Goal: Transaction & Acquisition: Purchase product/service

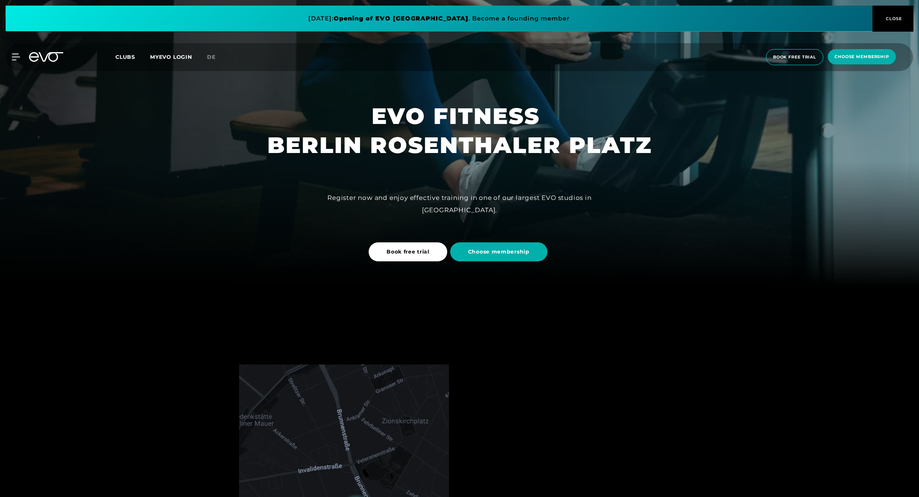
scroll to position [277, 0]
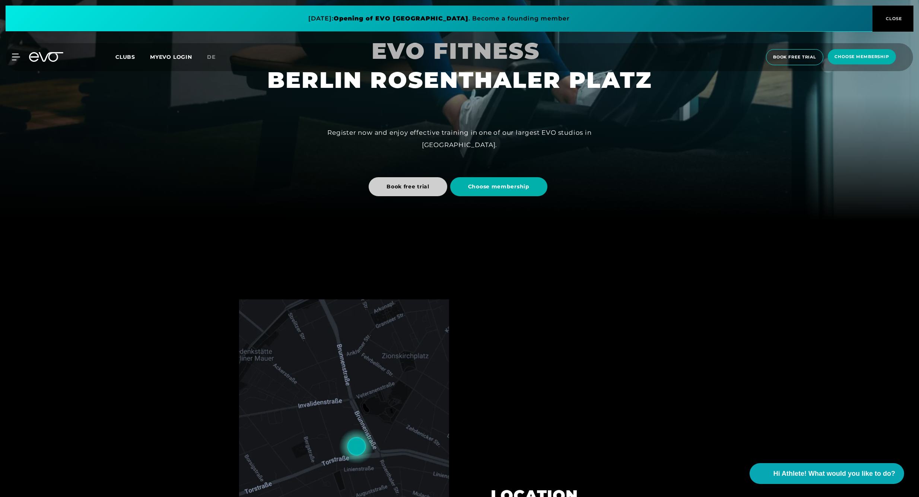
click at [410, 183] on span "Book free trial" at bounding box center [407, 187] width 43 height 8
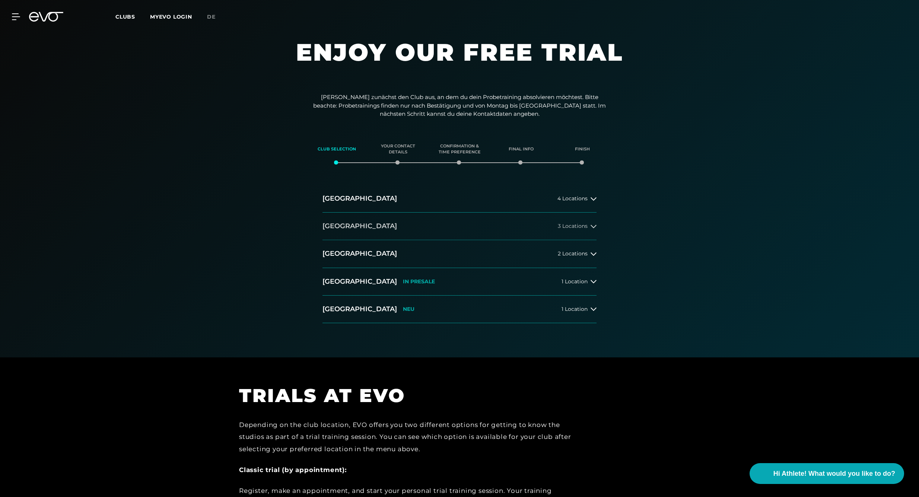
click at [581, 228] on button "[GEOGRAPHIC_DATA] 3 Locations" at bounding box center [459, 227] width 274 height 28
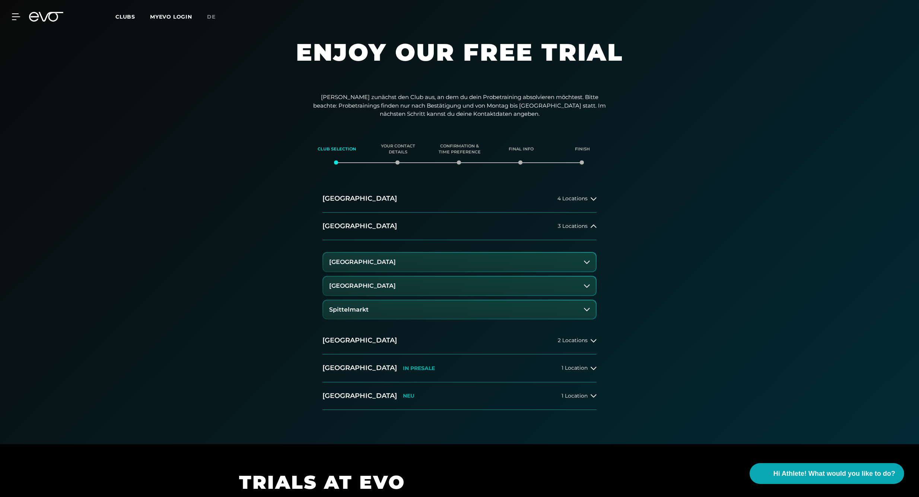
click at [372, 283] on h3 "[GEOGRAPHIC_DATA]" at bounding box center [362, 286] width 67 height 7
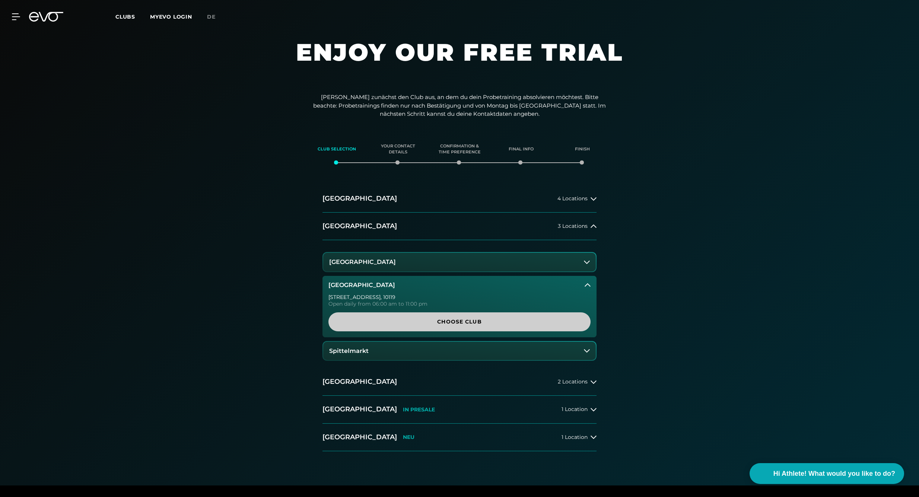
click at [425, 322] on span "Choose Club" at bounding box center [459, 322] width 226 height 8
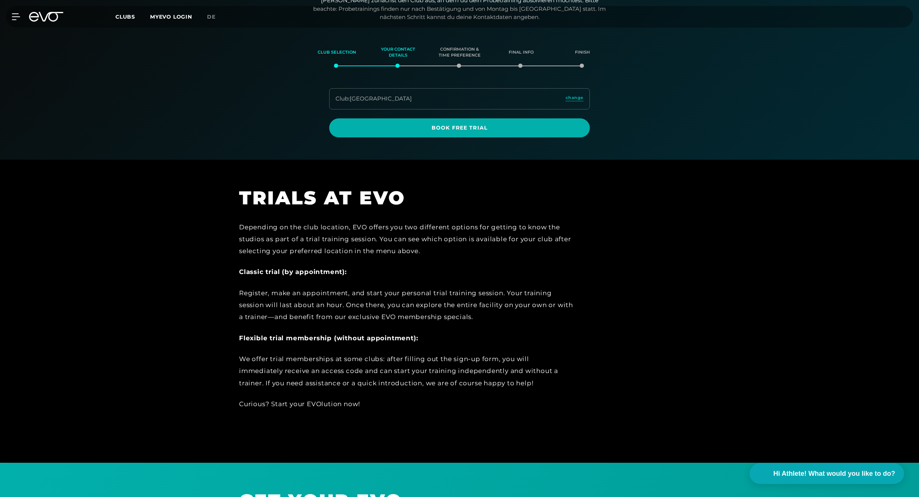
scroll to position [98, 0]
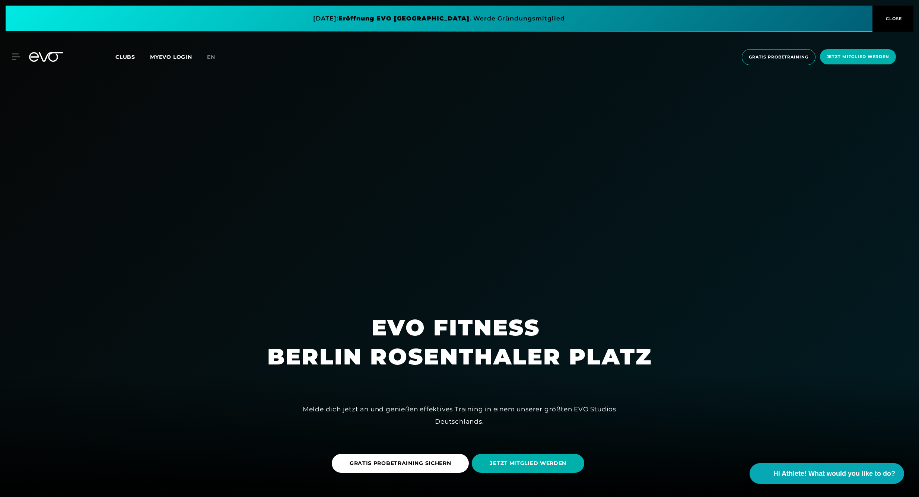
click at [6, 60] on div "MyEVO Login Über EVO Mitgliedschaften Probetraining TAGESPASS EVO Studios [GEOG…" at bounding box center [459, 57] width 916 height 28
click at [12, 59] on icon at bounding box center [17, 57] width 11 height 7
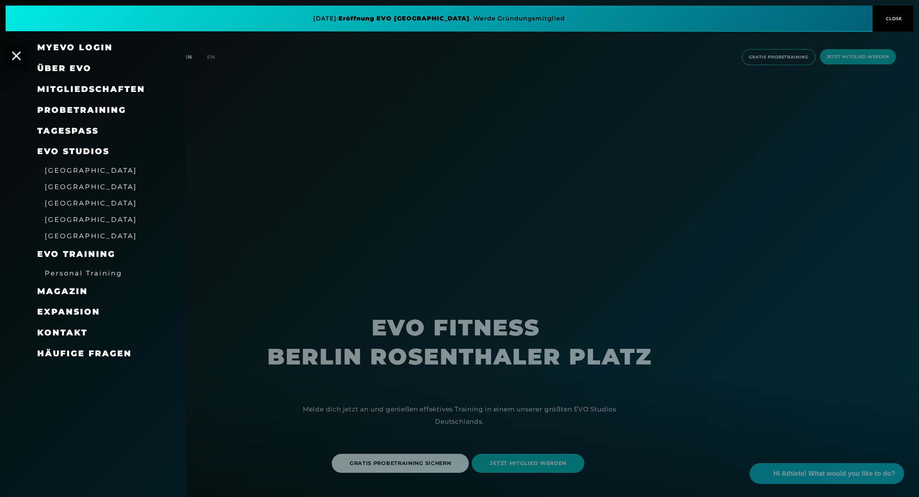
click at [208, 58] on div at bounding box center [459, 248] width 919 height 497
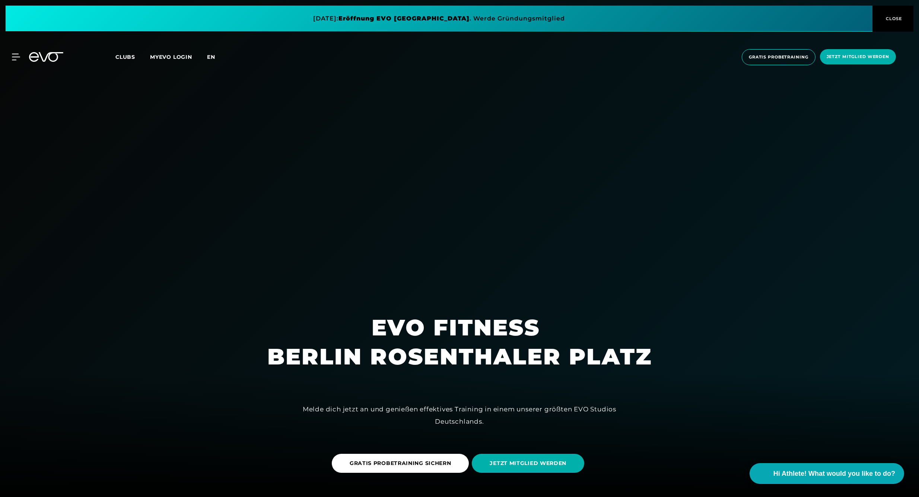
click at [211, 58] on span "en" at bounding box center [211, 57] width 8 height 7
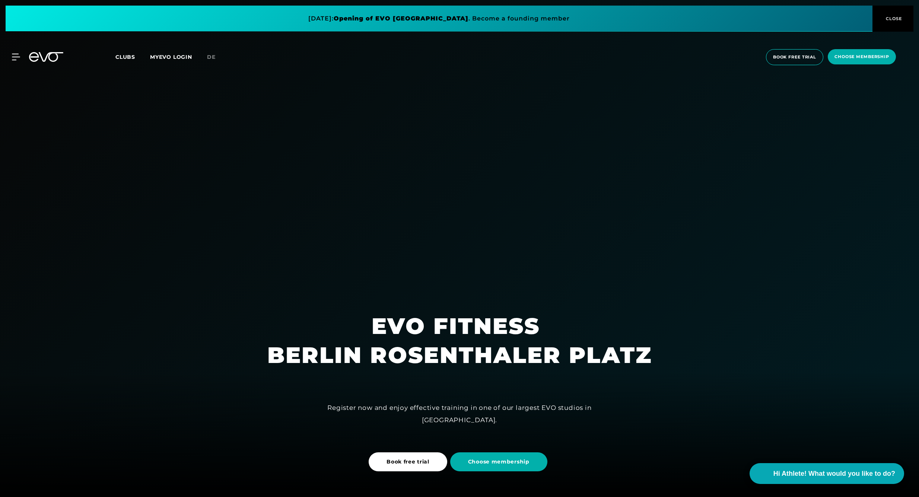
scroll to position [14, 0]
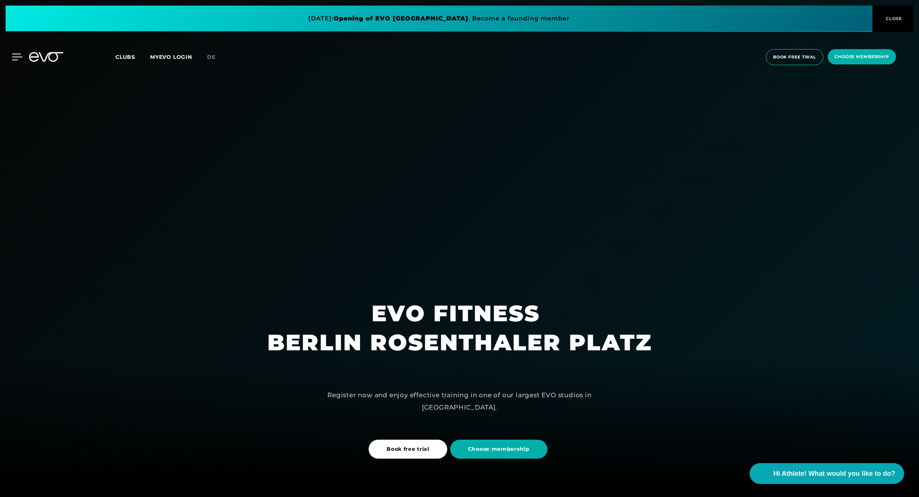
click at [13, 58] on icon at bounding box center [17, 57] width 11 height 7
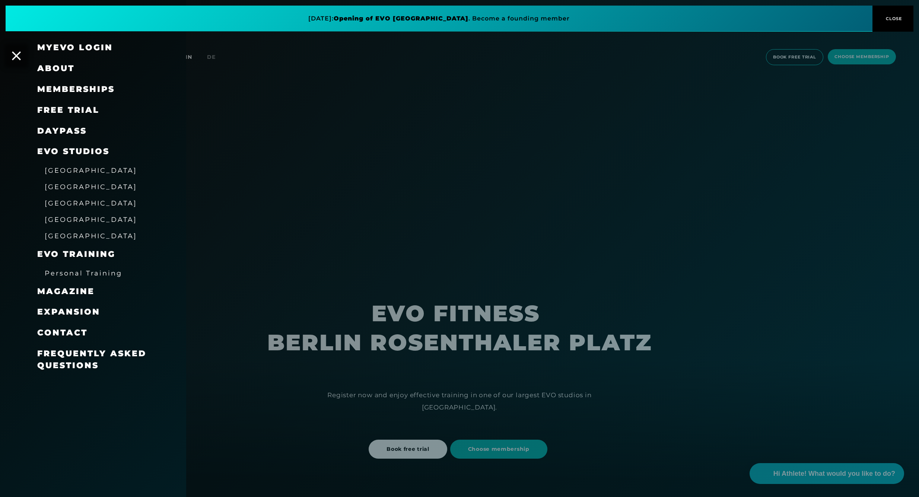
click at [66, 92] on span "Memberships" at bounding box center [75, 89] width 77 height 10
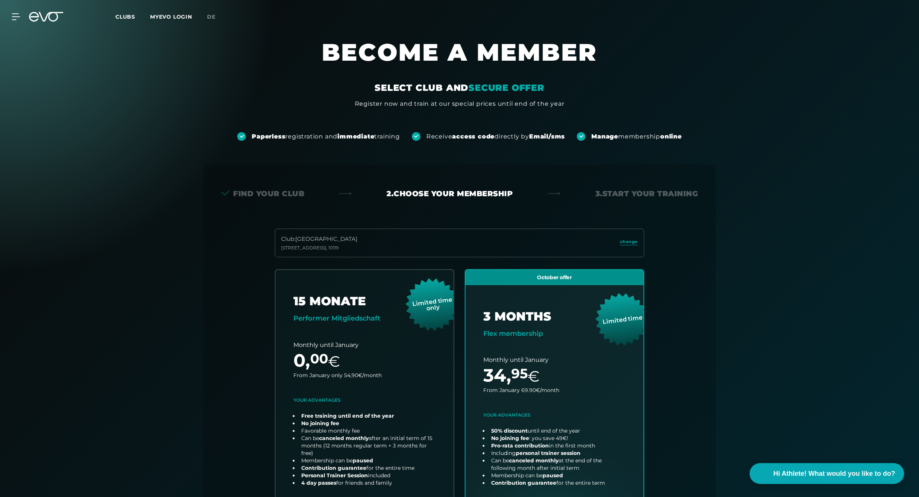
scroll to position [147, 0]
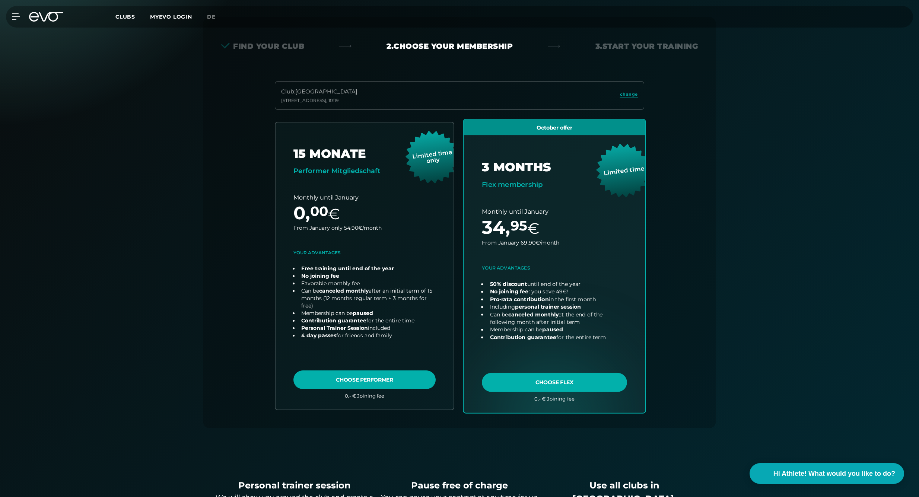
click at [551, 380] on link "choose plan" at bounding box center [554, 265] width 182 height 293
click at [553, 382] on link "choose plan" at bounding box center [554, 265] width 182 height 293
